Goal: Navigation & Orientation: Find specific page/section

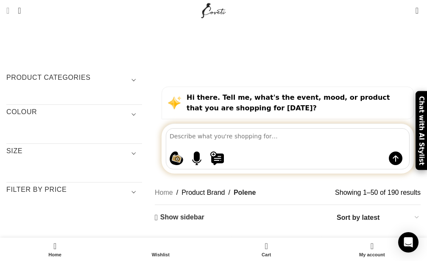
click at [9, 7] on span "Open mobile menu" at bounding box center [7, 10] width 3 height 8
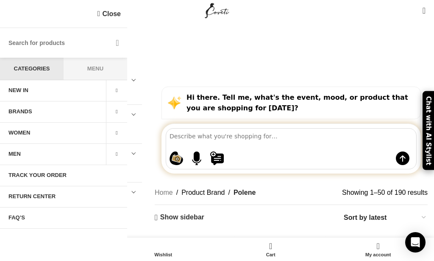
click at [28, 113] on span "BRANDS" at bounding box center [20, 111] width 24 height 7
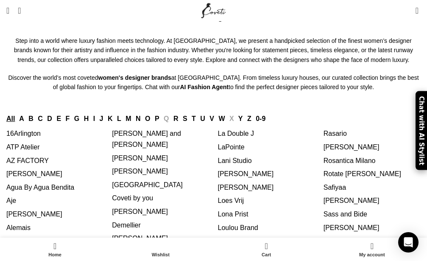
scroll to position [86, 0]
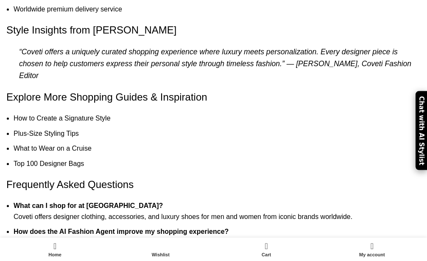
scroll to position [2265, 0]
